Goal: Task Accomplishment & Management: Use online tool/utility

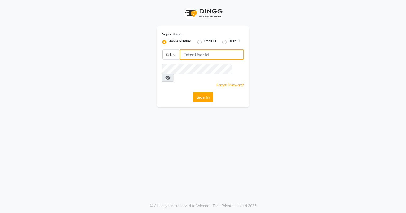
type input "8580774121"
click at [205, 92] on button "Sign In" at bounding box center [203, 97] width 20 height 10
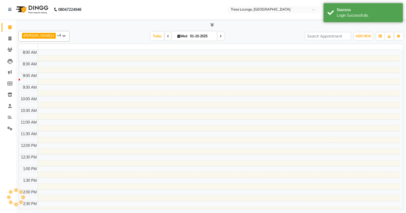
select select "en"
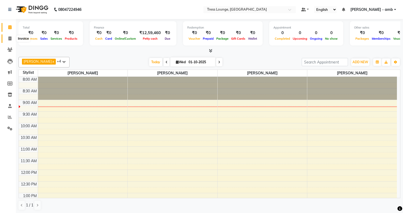
click at [7, 38] on span at bounding box center [9, 39] width 9 height 6
select select "service"
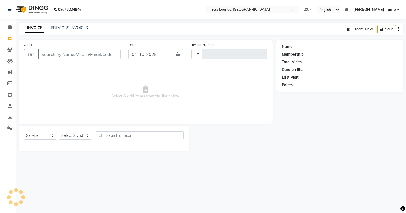
type input "0804"
select select "5899"
click at [68, 26] on link "PREVIOUS INVOICES" at bounding box center [69, 27] width 37 height 5
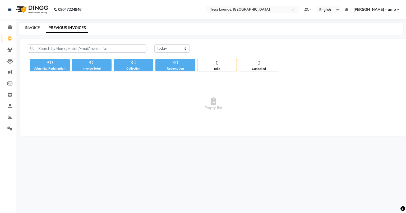
click at [28, 28] on link "INVOICE" at bounding box center [32, 27] width 15 height 5
select select "5899"
select select "service"
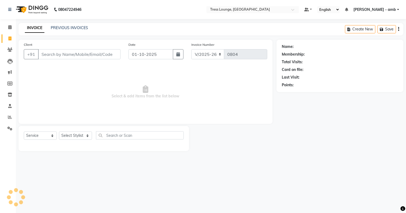
click at [43, 54] on input "Client" at bounding box center [79, 54] width 82 height 10
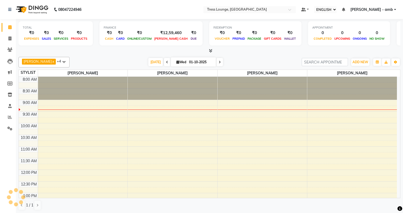
select select "ec"
click at [10, 39] on icon at bounding box center [9, 38] width 3 height 4
select select "service"
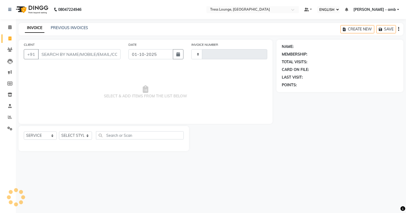
type input "0804"
select select "5899"
click at [74, 29] on link "PREVIOUS INVOICES" at bounding box center [69, 27] width 37 height 5
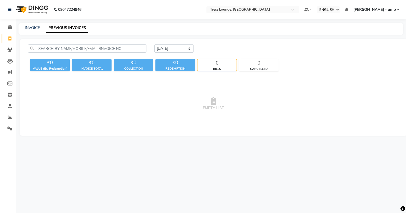
click at [32, 30] on div "INVOICE" at bounding box center [32, 28] width 15 height 6
click at [32, 29] on link "INVOICE" at bounding box center [32, 27] width 15 height 5
select select "service"
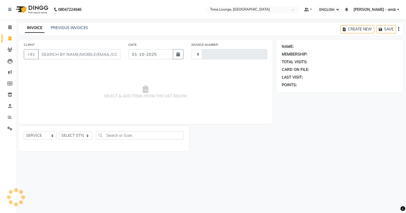
type input "0804"
select select "5899"
